Goal: Task Accomplishment & Management: Use online tool/utility

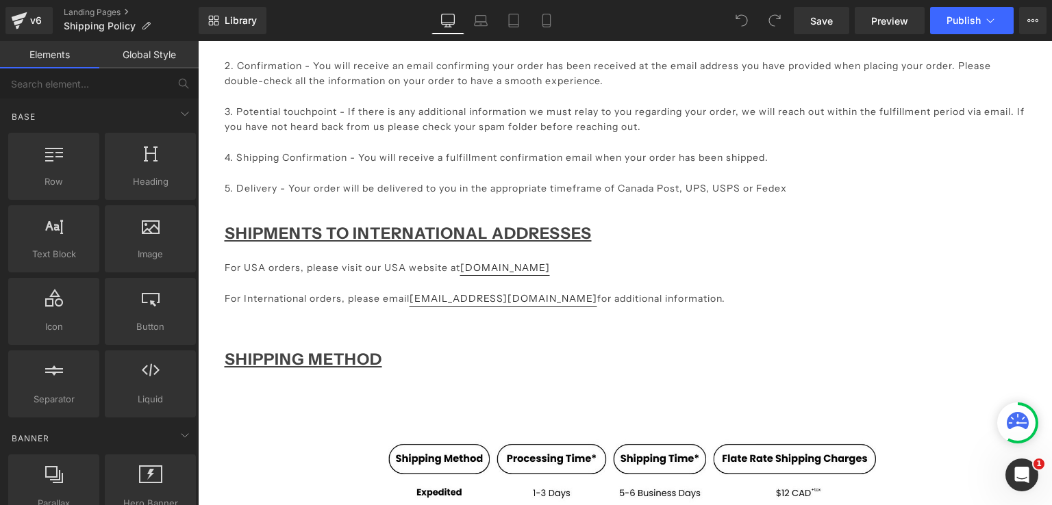
scroll to position [548, 0]
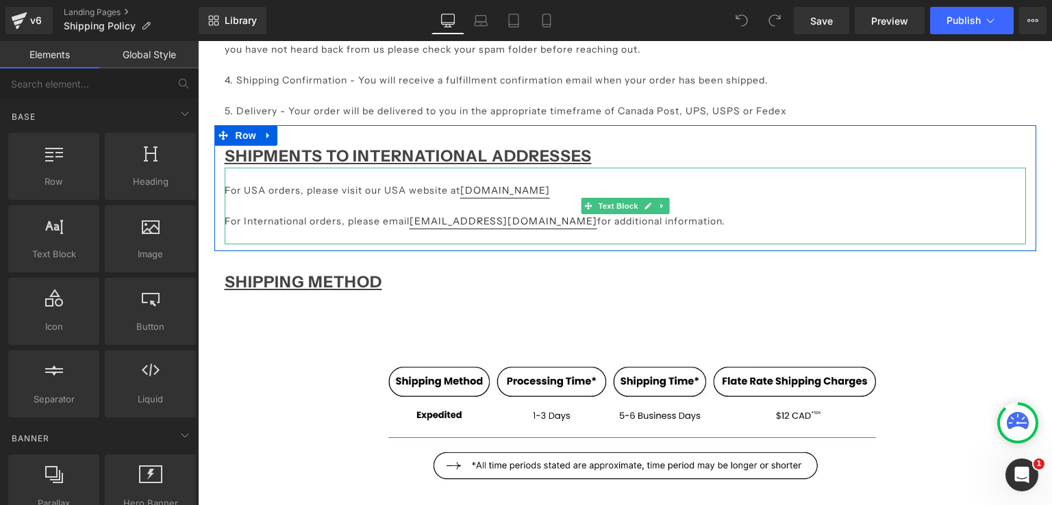
click at [564, 195] on p "For USA orders, please visit our USA website at [DOMAIN_NAME]" at bounding box center [625, 190] width 801 height 15
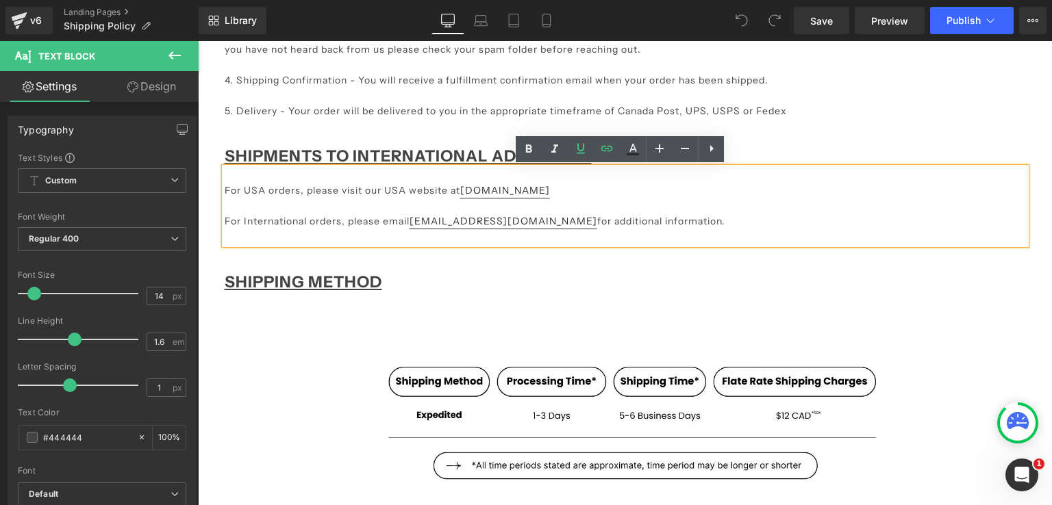
click at [619, 200] on p at bounding box center [625, 206] width 801 height 15
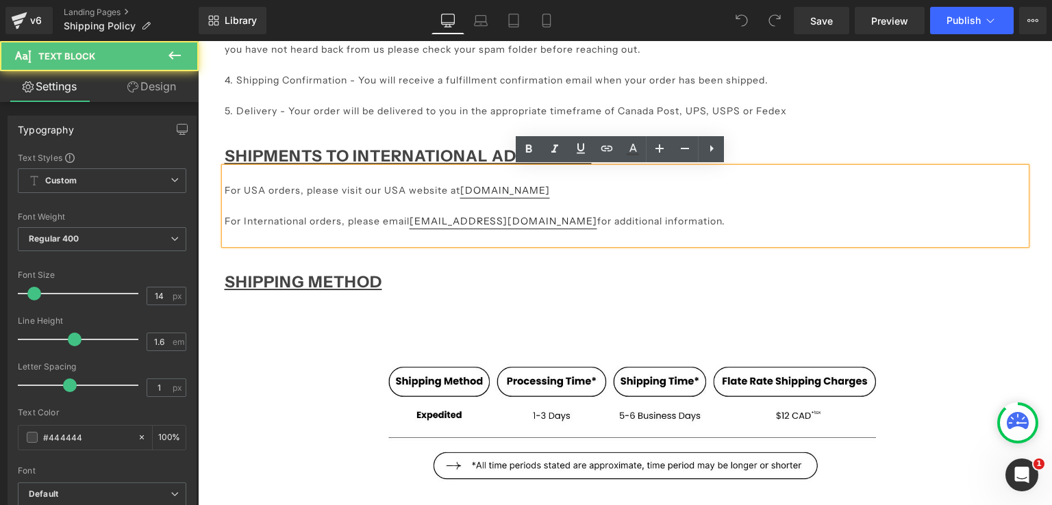
click at [631, 224] on p "For International orders, please email [EMAIL_ADDRESS][DOMAIN_NAME] for additio…" at bounding box center [625, 221] width 801 height 15
click at [637, 224] on p "For International orders, please email [EMAIL_ADDRESS][DOMAIN_NAME] for additio…" at bounding box center [625, 221] width 801 height 15
click at [540, 215] on p "For International orders, please email [EMAIL_ADDRESS][DOMAIN_NAME] for additio…" at bounding box center [625, 221] width 801 height 15
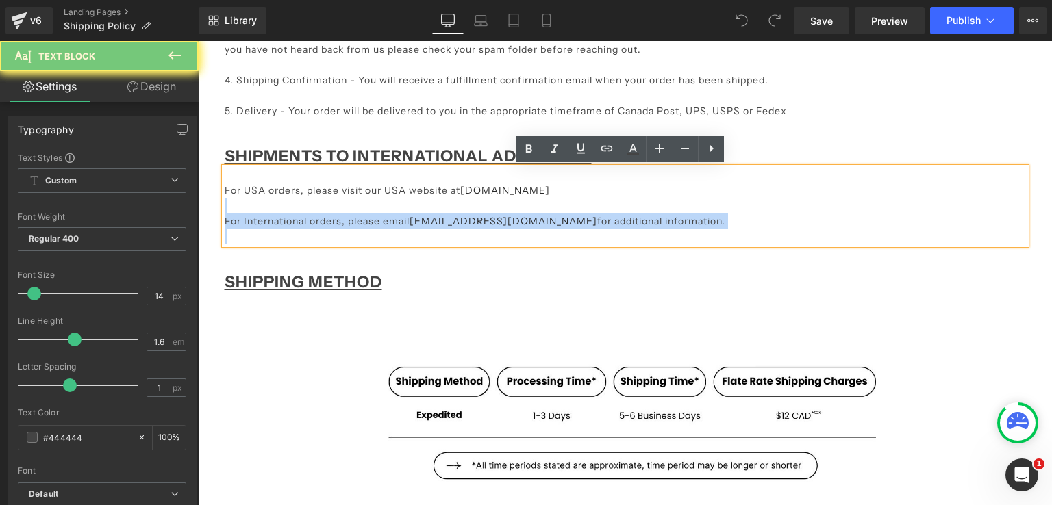
drag, startPoint x: 313, startPoint y: 206, endPoint x: 218, endPoint y: 199, distance: 94.8
click at [225, 199] on div "For USA orders, please visit our USA website at [DOMAIN_NAME] For International…" at bounding box center [625, 206] width 801 height 77
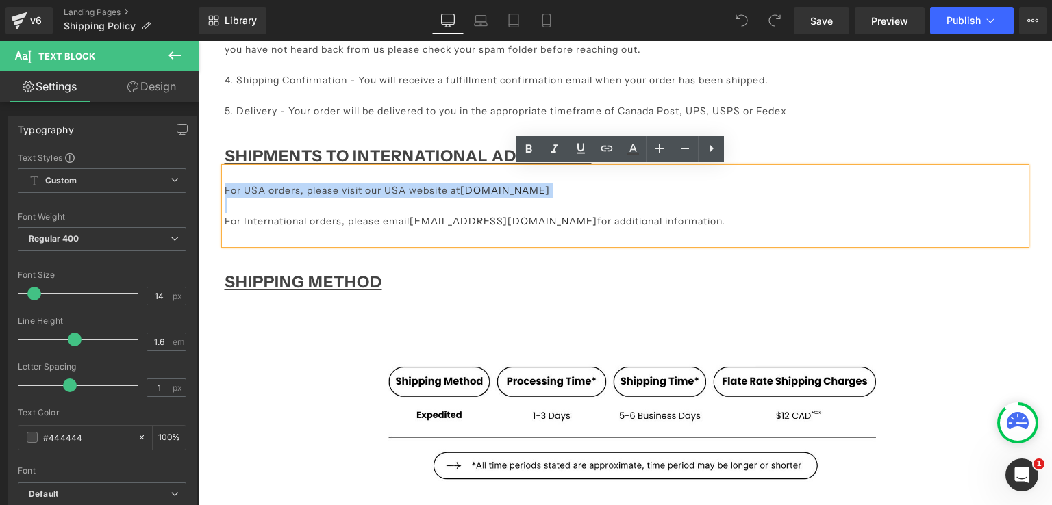
drag, startPoint x: 219, startPoint y: 199, endPoint x: 219, endPoint y: 191, distance: 7.5
click at [225, 191] on div "For USA orders, please visit our USA website at [DOMAIN_NAME] For International…" at bounding box center [625, 206] width 801 height 77
click at [634, 221] on p "For International orders, please email [EMAIL_ADDRESS][DOMAIN_NAME] for additio…" at bounding box center [625, 221] width 801 height 15
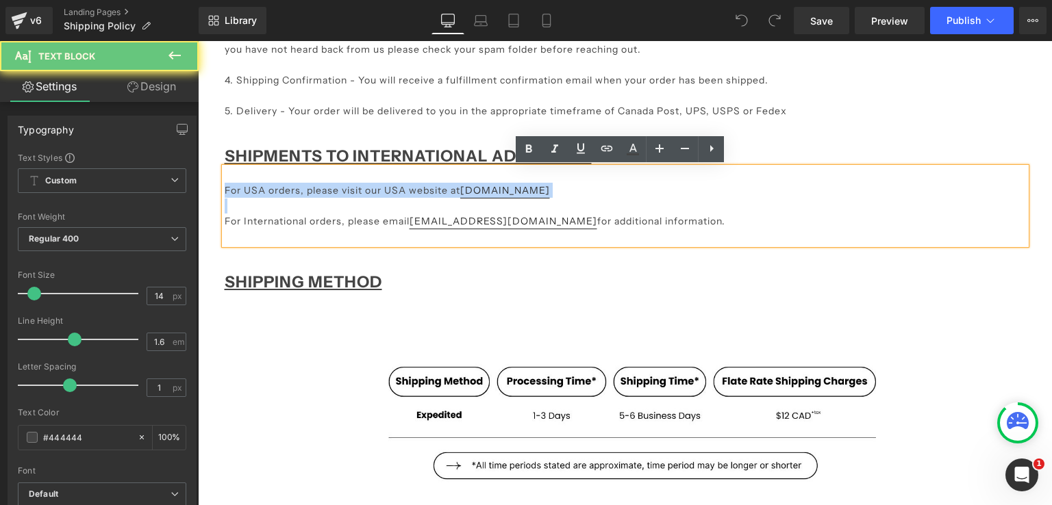
click at [579, 202] on p at bounding box center [625, 206] width 801 height 15
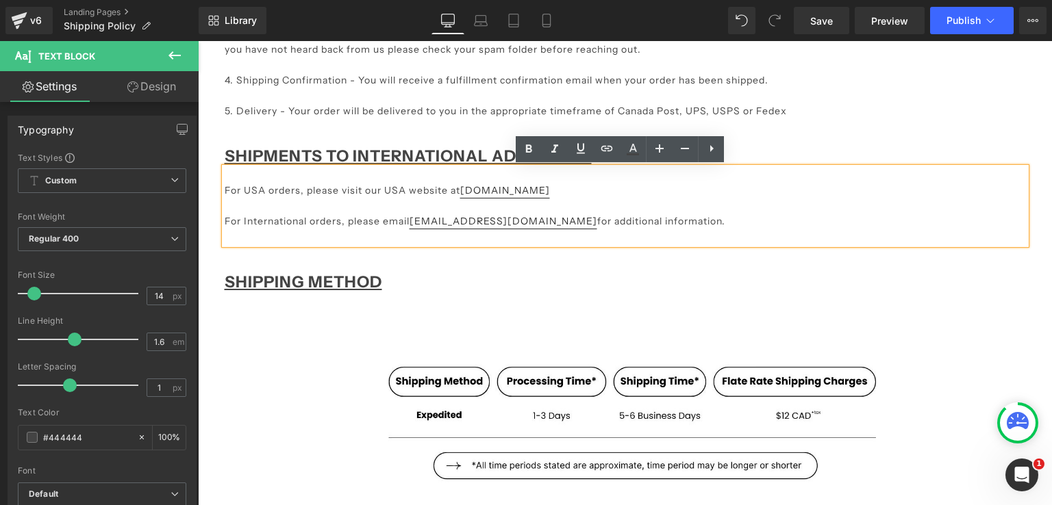
click at [578, 192] on p "For USA orders, please visit our USA website at [DOMAIN_NAME]" at bounding box center [625, 190] width 801 height 15
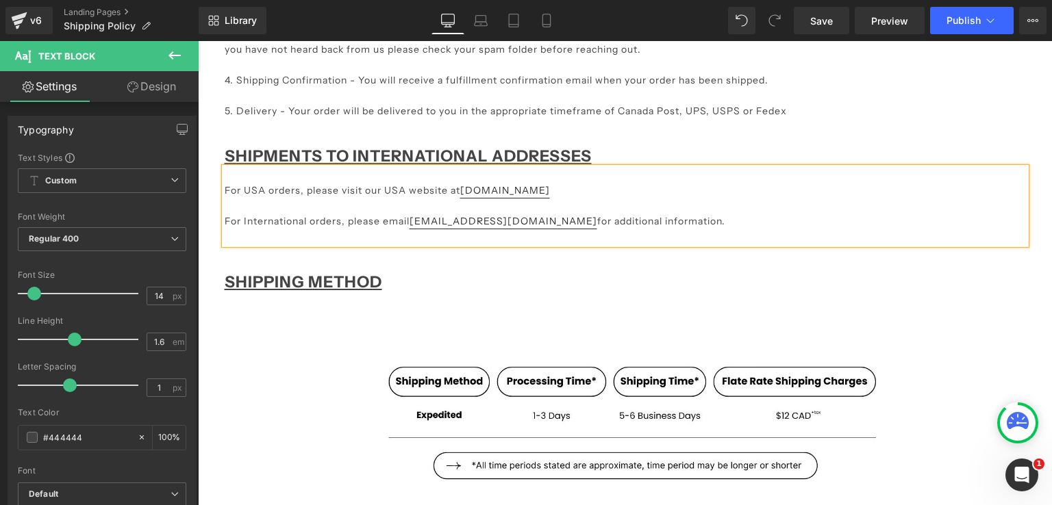
paste div
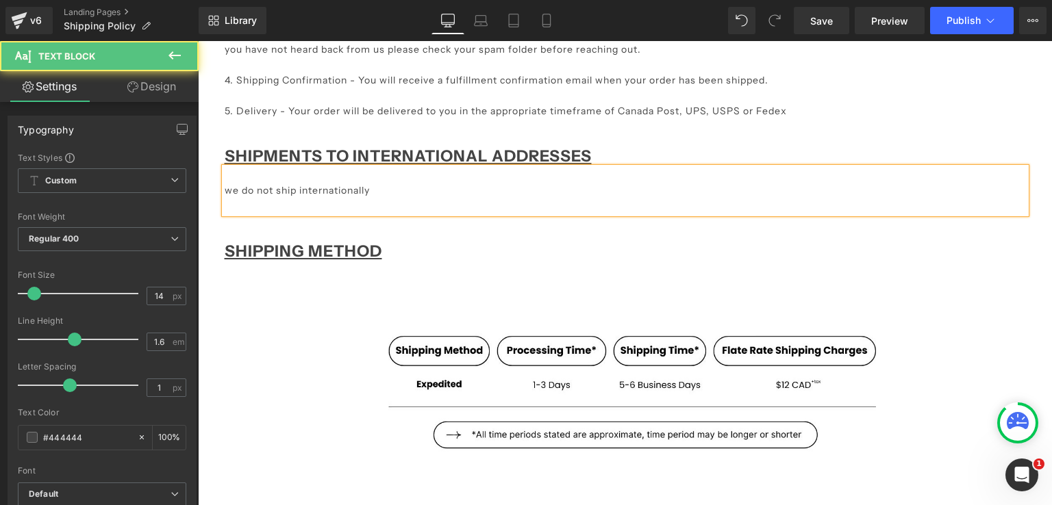
click at [225, 192] on div "we do not ship internationally" at bounding box center [625, 191] width 801 height 46
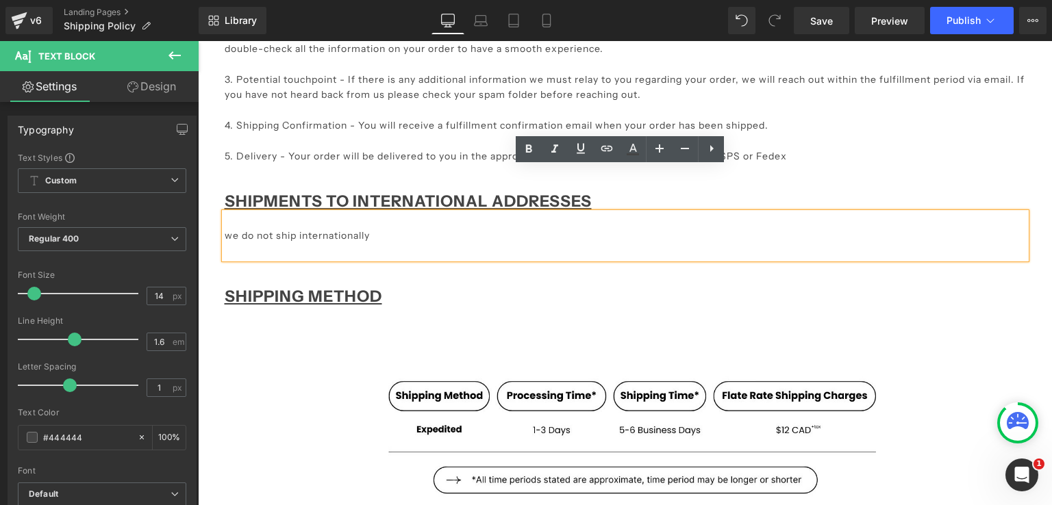
scroll to position [479, 0]
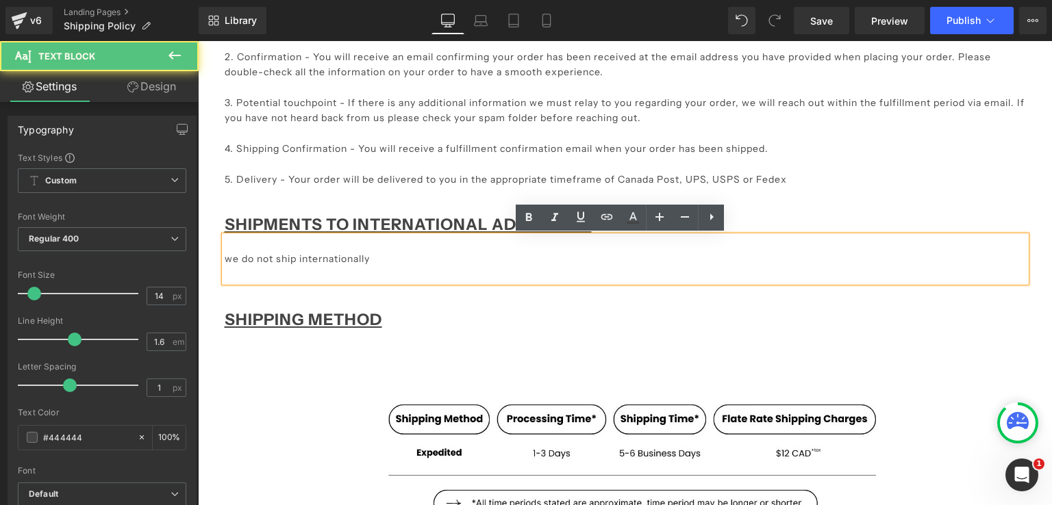
click at [225, 259] on p "we do not ship internationally" at bounding box center [625, 258] width 801 height 15
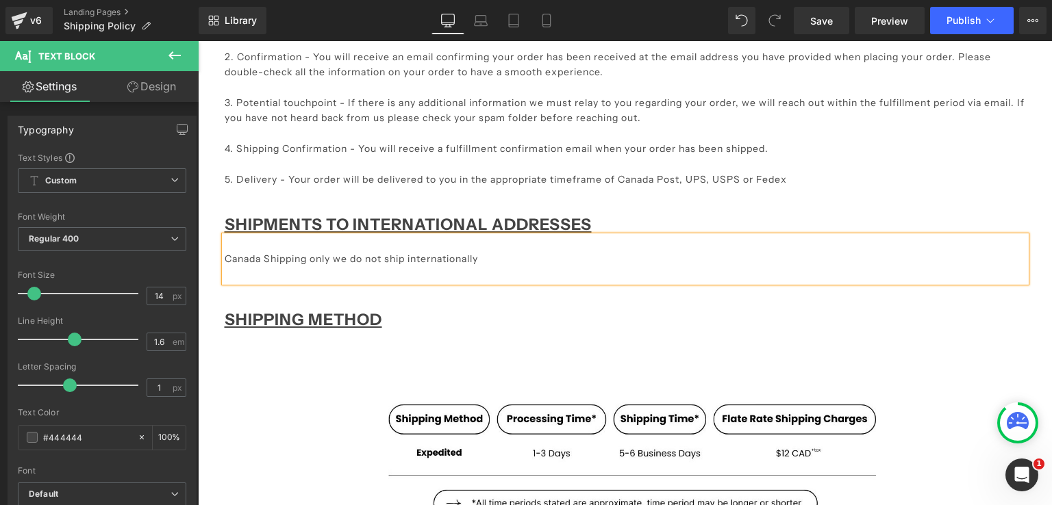
click at [531, 254] on p "Canada Shipping only we do not ship internationally" at bounding box center [625, 258] width 801 height 15
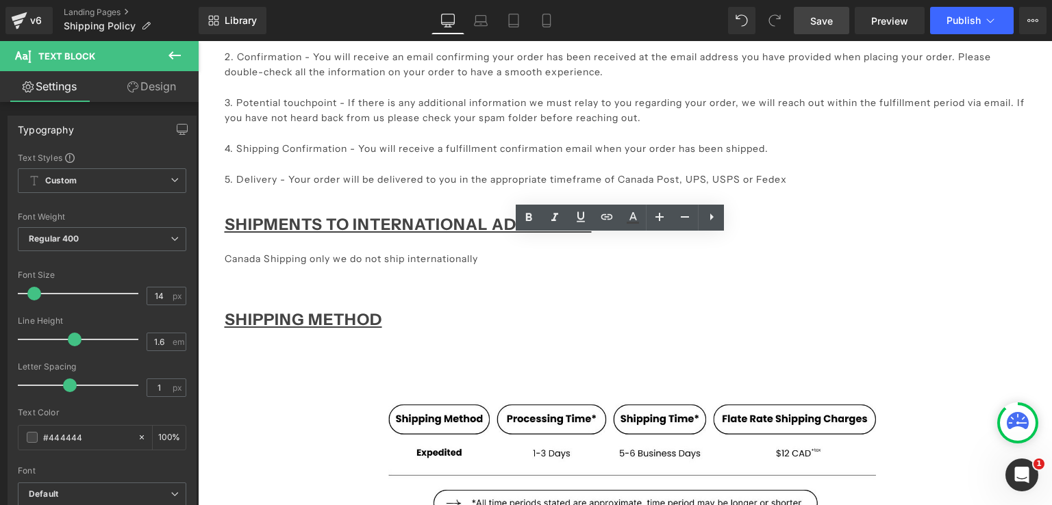
click at [833, 28] on link "Save" at bounding box center [821, 20] width 55 height 27
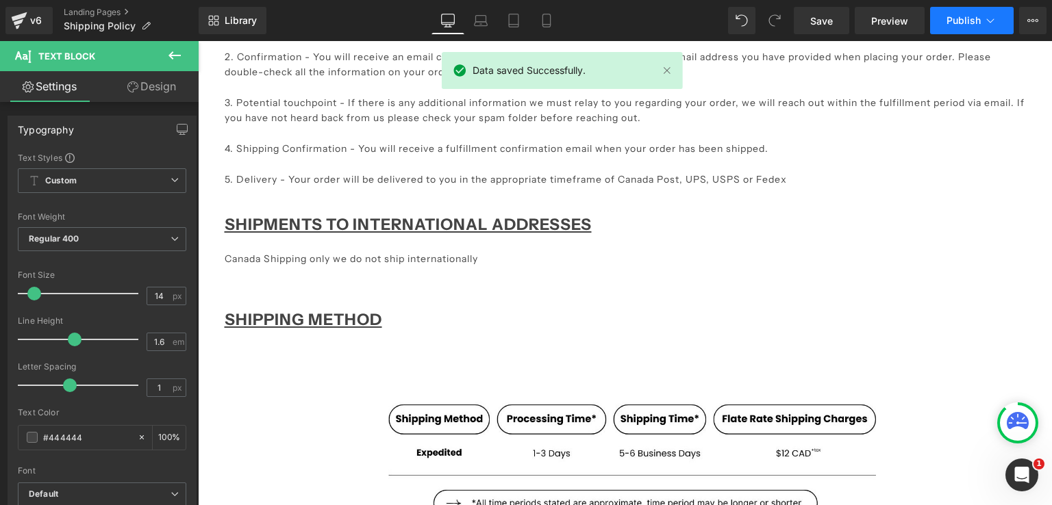
click at [971, 23] on span "Publish" at bounding box center [964, 20] width 34 height 11
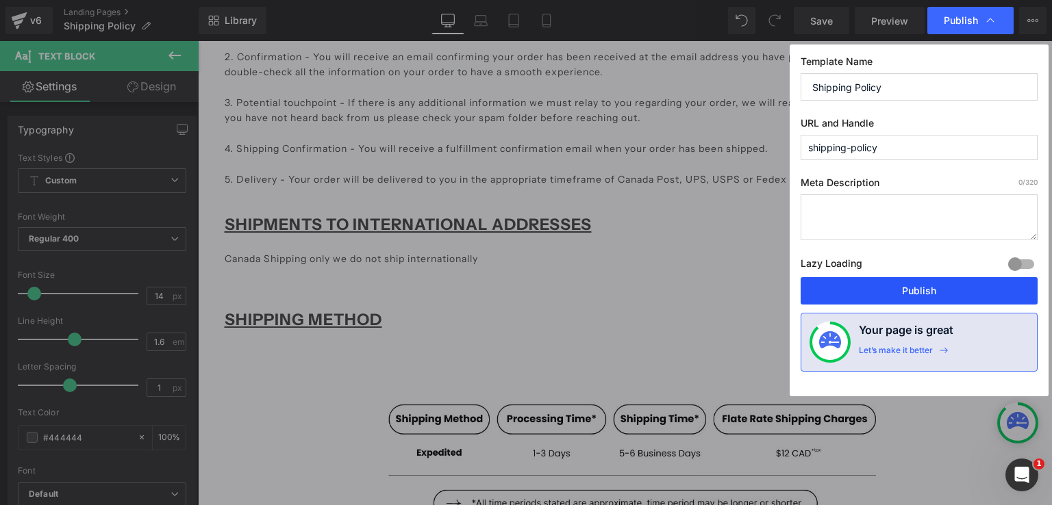
drag, startPoint x: 920, startPoint y: 294, endPoint x: 721, endPoint y: 252, distance: 203.6
click at [920, 294] on button "Publish" at bounding box center [919, 290] width 237 height 27
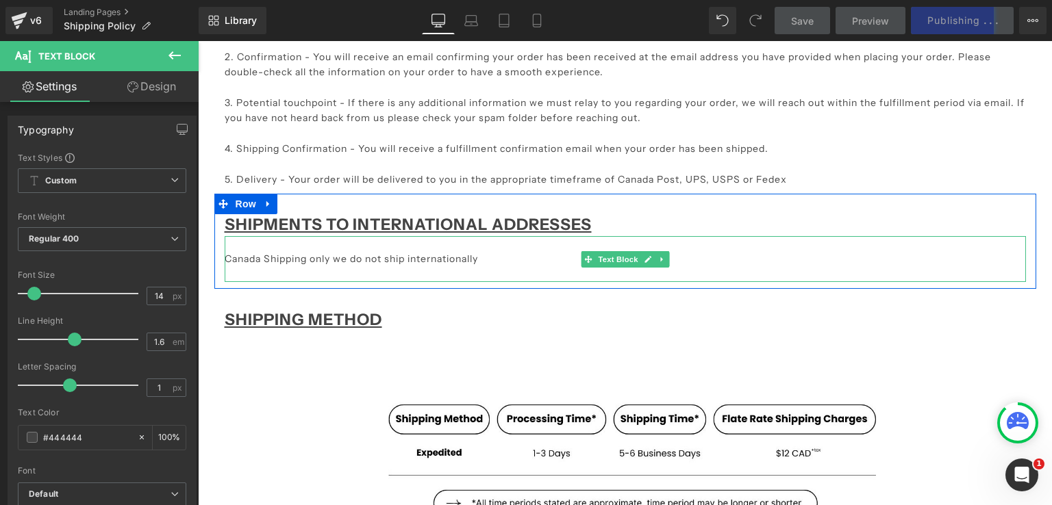
click at [484, 256] on p "Canada Shipping only we do not ship internationally" at bounding box center [625, 258] width 801 height 15
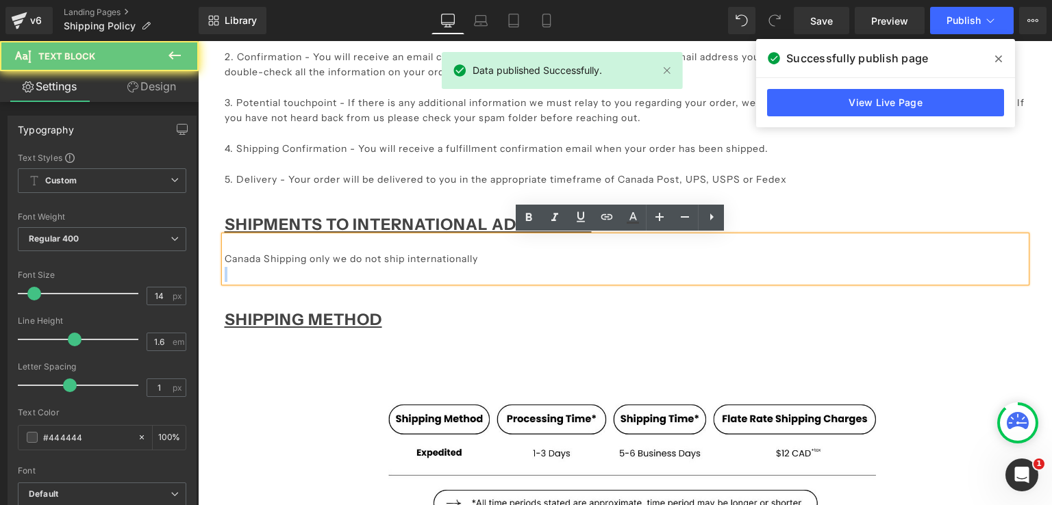
click at [484, 256] on p "Canada Shipping only we do not ship internationally" at bounding box center [625, 258] width 801 height 15
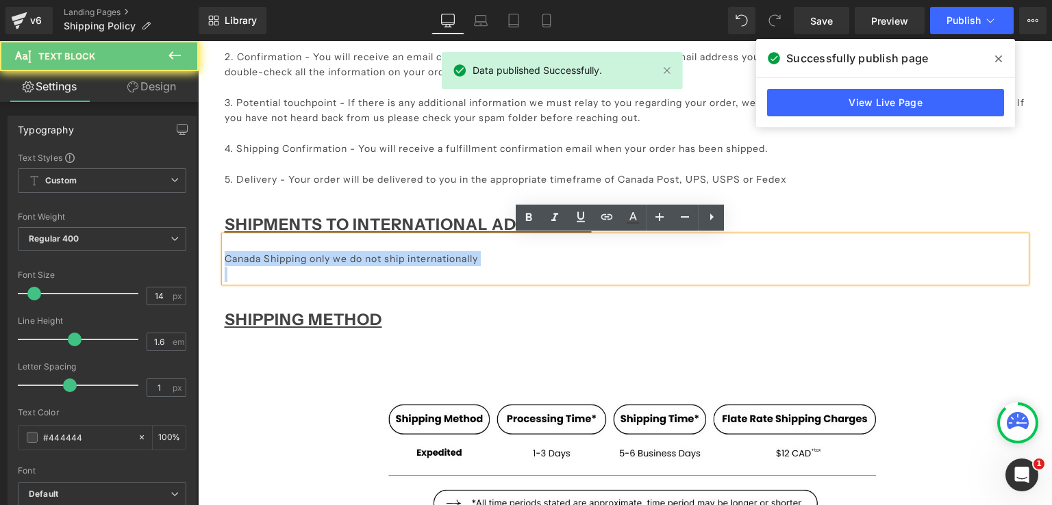
click at [484, 256] on p "Canada Shipping only we do not ship internationally" at bounding box center [625, 258] width 801 height 15
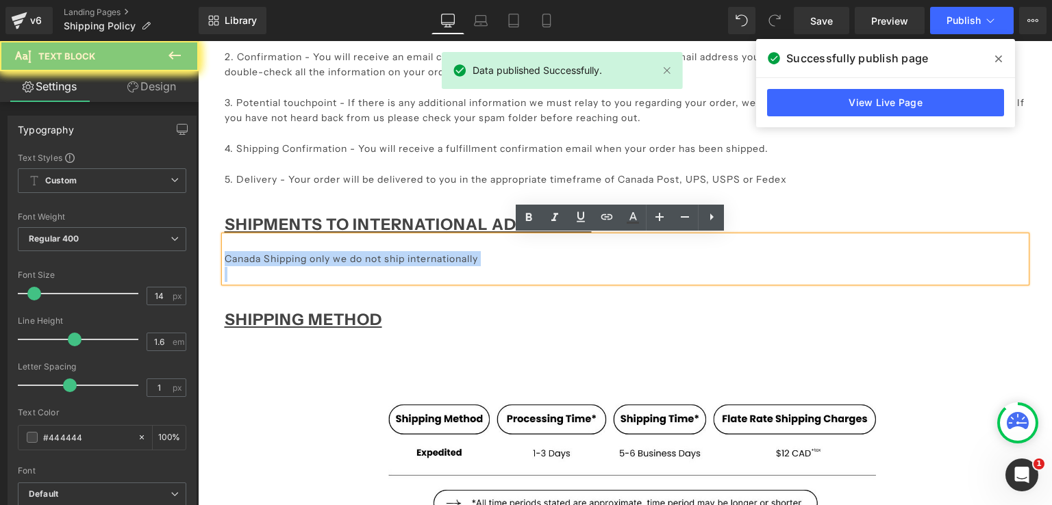
click at [484, 256] on p "Canada Shipping only we do not ship internationally" at bounding box center [625, 258] width 801 height 15
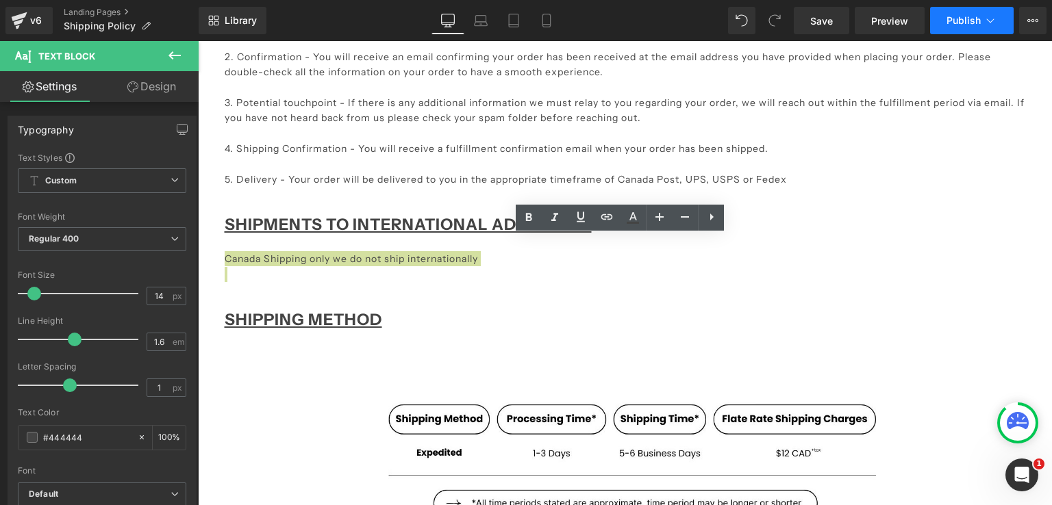
click at [947, 25] on span "Publish" at bounding box center [964, 20] width 34 height 11
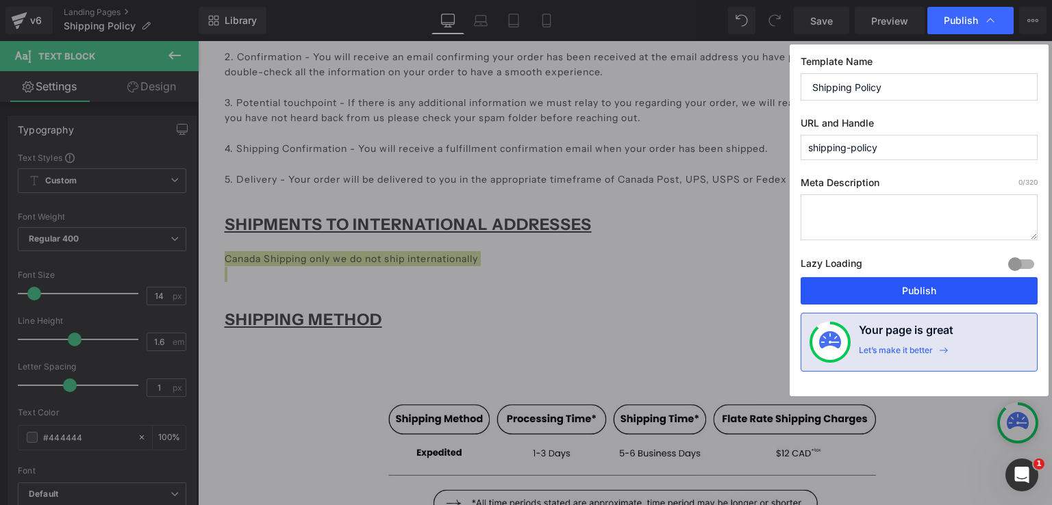
click at [902, 296] on button "Publish" at bounding box center [919, 290] width 237 height 27
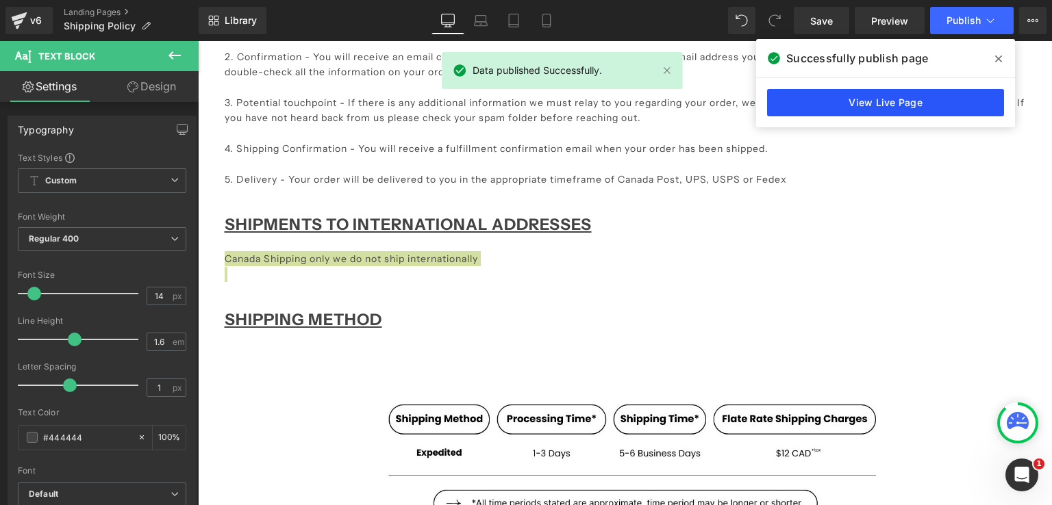
click at [854, 103] on link "View Live Page" at bounding box center [885, 102] width 237 height 27
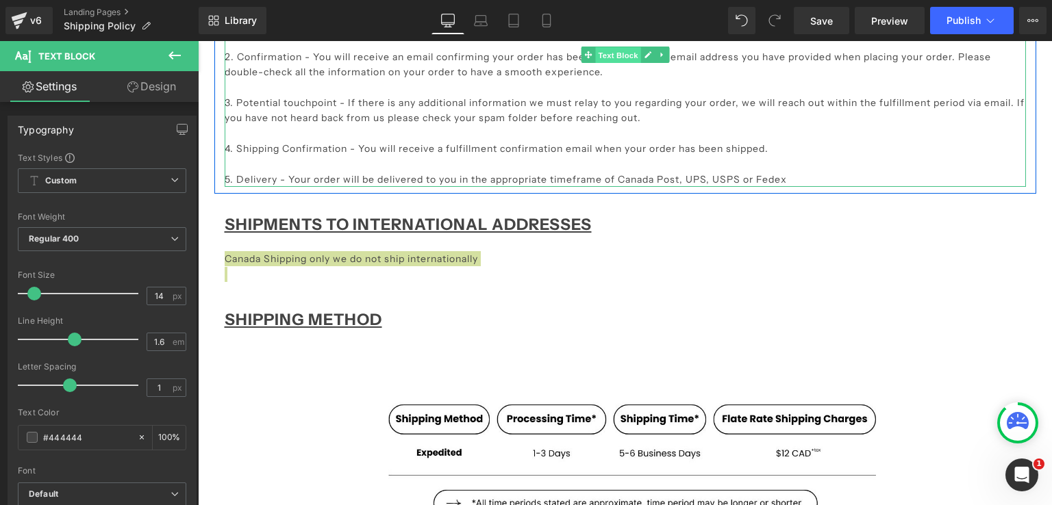
click at [616, 51] on span "Text Block" at bounding box center [617, 55] width 45 height 16
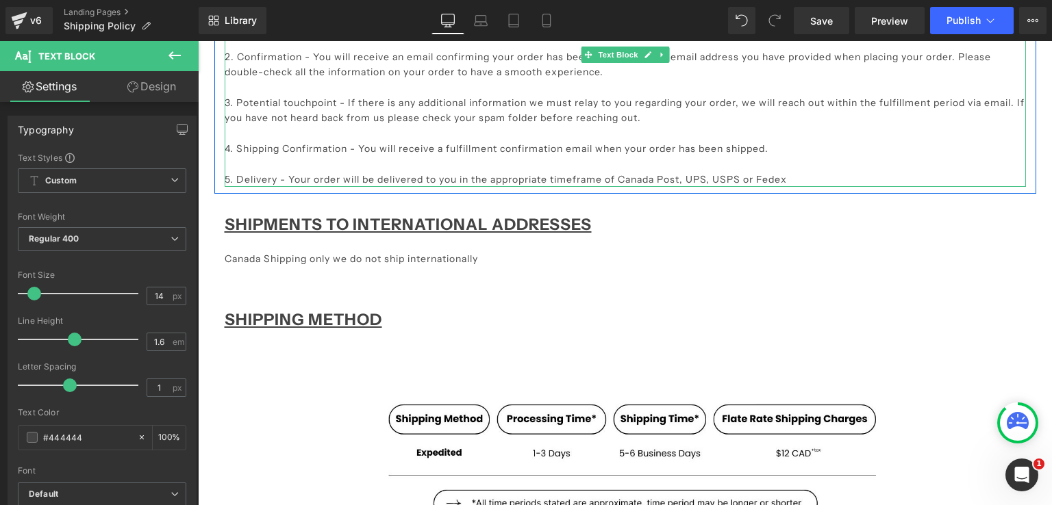
click at [740, 178] on p "5. Delivery - Your order will be delivered to you in the appropriate timeframe …" at bounding box center [625, 179] width 801 height 15
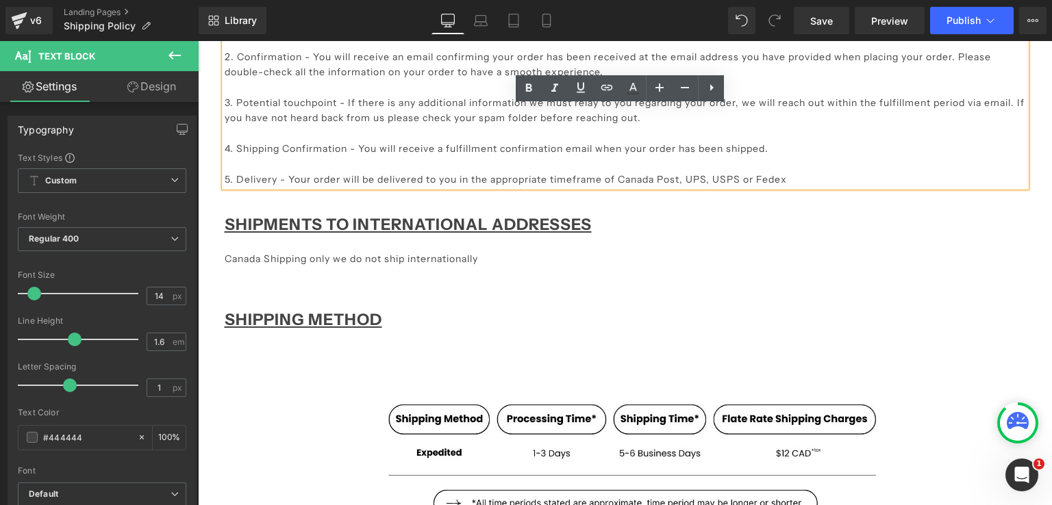
click at [801, 177] on p "5. Delivery - Your order will be delivered to you in the appropriate timeframe …" at bounding box center [625, 179] width 801 height 15
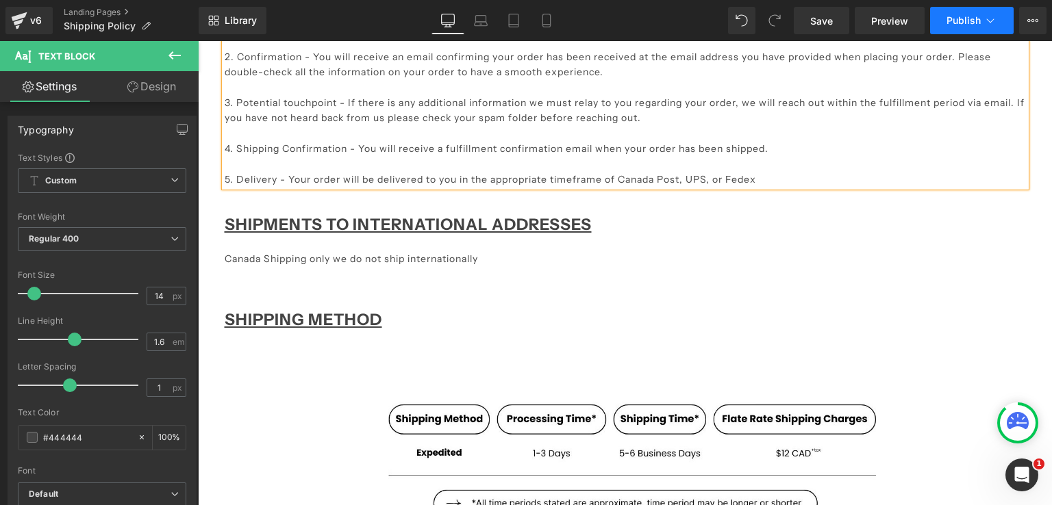
click at [967, 28] on button "Publish" at bounding box center [972, 20] width 84 height 27
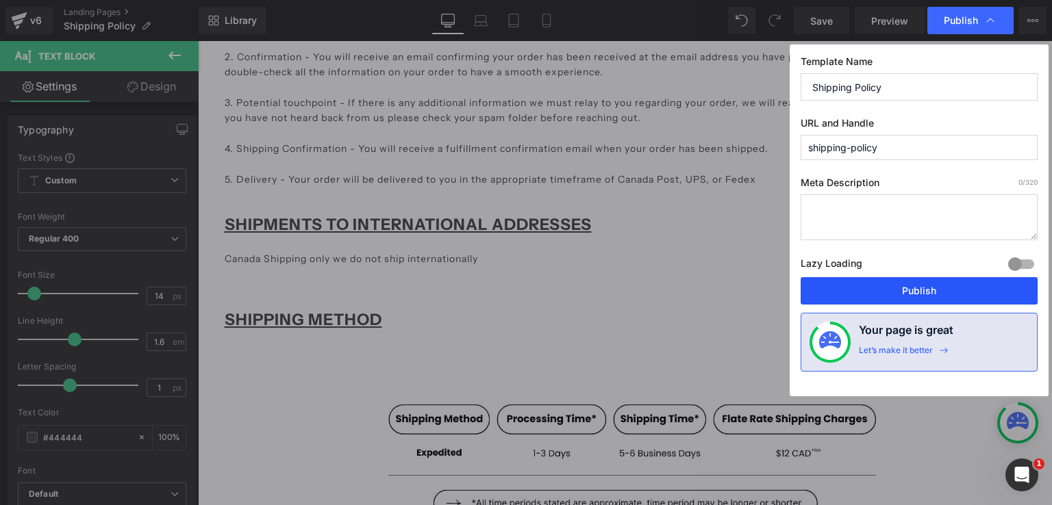
click at [922, 294] on button "Publish" at bounding box center [919, 290] width 237 height 27
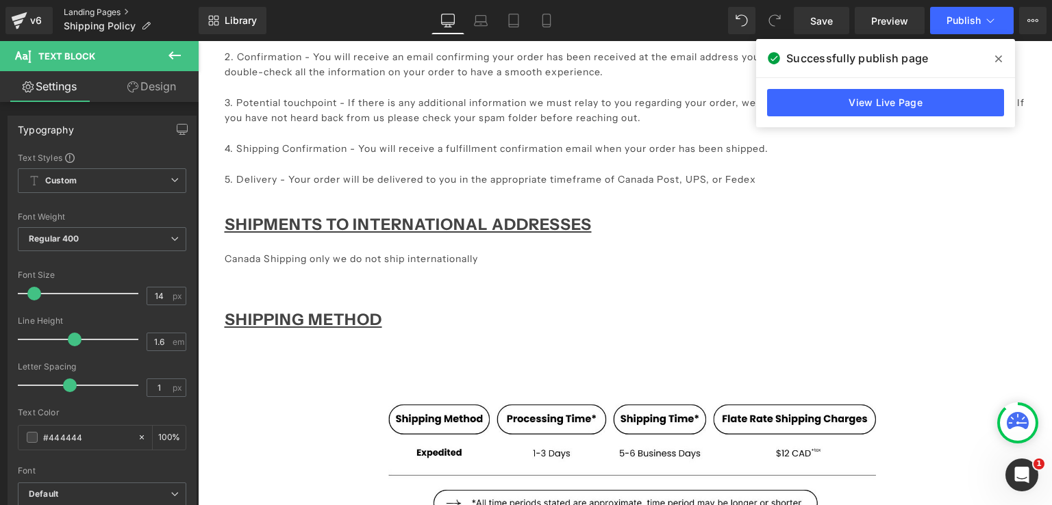
click at [107, 17] on link "Landing Pages" at bounding box center [131, 12] width 135 height 11
